Goal: Connect with others: Connect with others

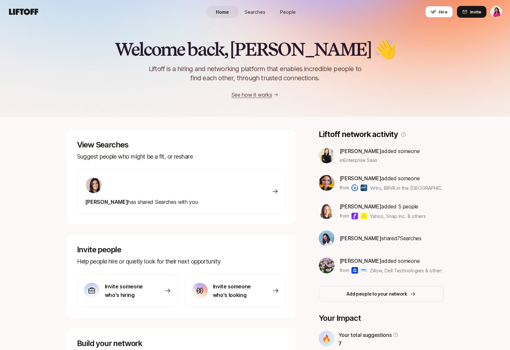
click at [296, 9] on link "People" at bounding box center [288, 12] width 33 height 12
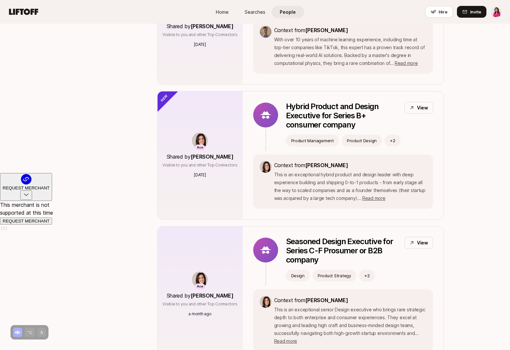
scroll to position [178, 0]
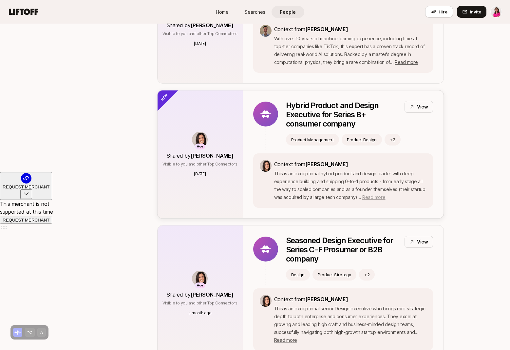
click at [369, 197] on span "Read more" at bounding box center [373, 197] width 23 height 6
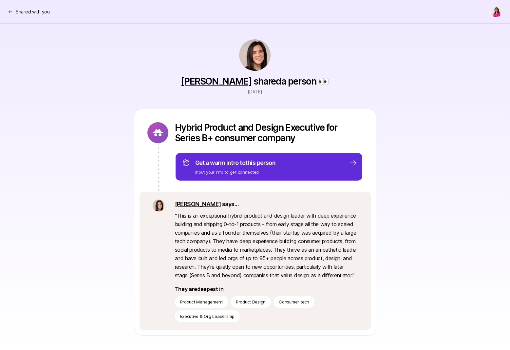
click at [221, 236] on p "" This is an exceptional hybrid product and design leader with deep experience …" at bounding box center [266, 245] width 183 height 68
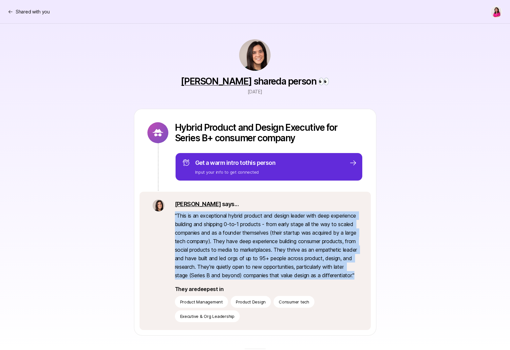
drag, startPoint x: 272, startPoint y: 283, endPoint x: 174, endPoint y: 217, distance: 117.8
click at [174, 217] on div "[PERSON_NAME] says... " This is an exceptional hybrid product and design leader…" at bounding box center [255, 261] width 231 height 138
copy p "" This is an exceptional hybrid product and design leader with deep experience …"
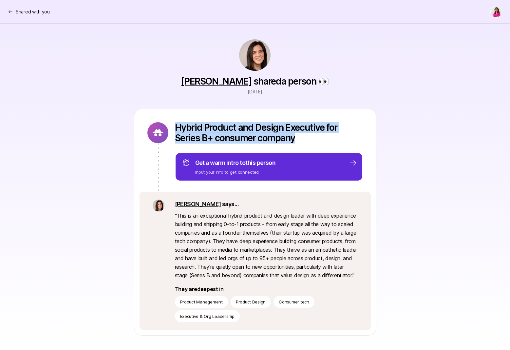
drag, startPoint x: 305, startPoint y: 139, endPoint x: 176, endPoint y: 129, distance: 129.8
click at [176, 129] on p "Hybrid Product and Design Executive for Series B+ consumer company" at bounding box center [269, 132] width 188 height 21
copy p "Hybrid Product and Design Executive for Series B+ consumer company"
